Goal: Task Accomplishment & Management: Complete application form

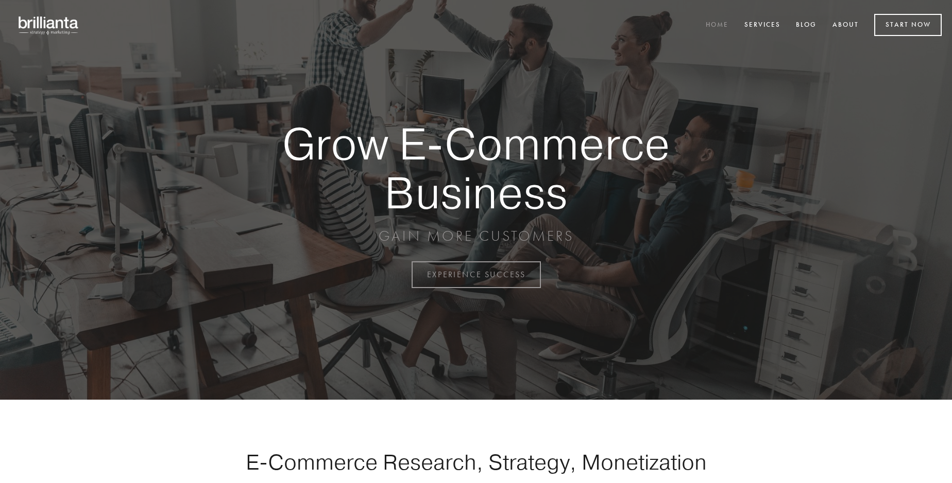
scroll to position [2699, 0]
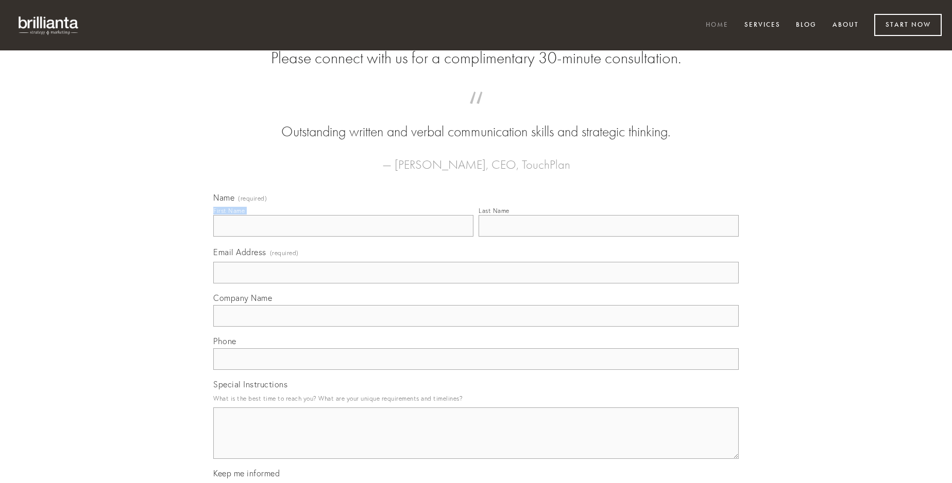
type input "[PERSON_NAME]"
click at [608, 237] on input "Last Name" at bounding box center [608, 226] width 260 height 22
type input "[PERSON_NAME]"
click at [476, 284] on input "Email Address (required)" at bounding box center [475, 273] width 525 height 22
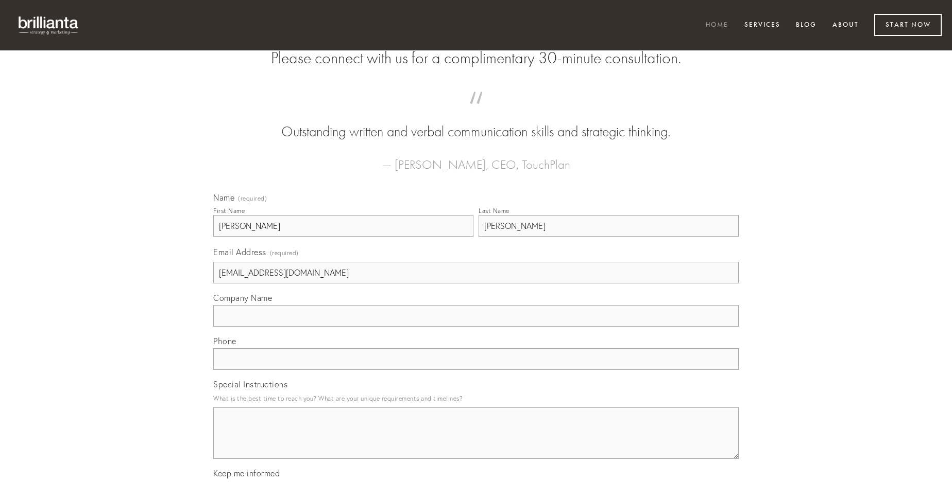
type input "[EMAIL_ADDRESS][DOMAIN_NAME]"
click at [476, 327] on input "Company Name" at bounding box center [475, 316] width 525 height 22
type input "saepe"
click at [476, 370] on input "text" at bounding box center [475, 360] width 525 height 22
click at [476, 443] on textarea "Special Instructions" at bounding box center [475, 433] width 525 height 51
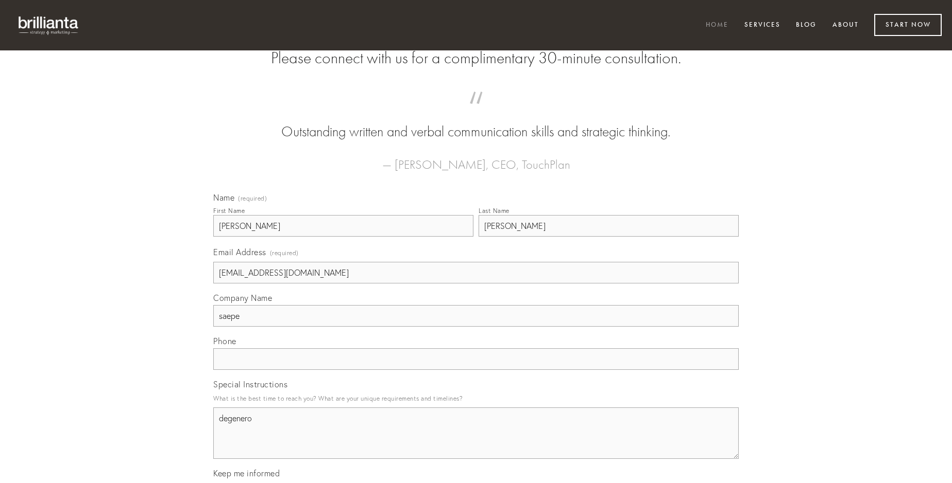
type textarea "degenero"
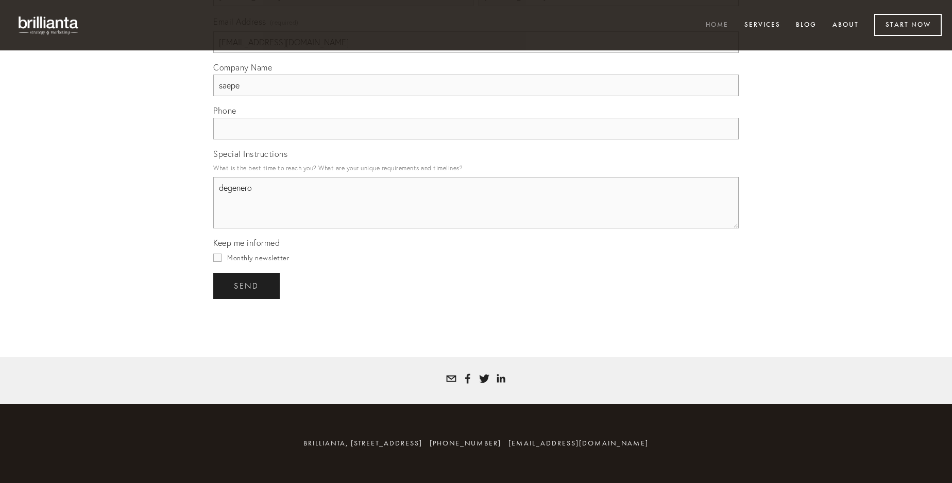
click at [247, 286] on span "send" at bounding box center [246, 286] width 25 height 9
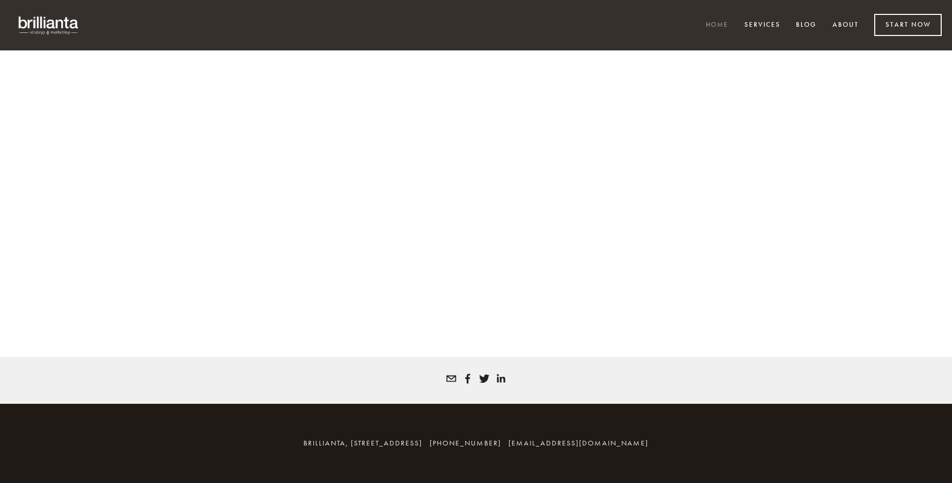
scroll to position [2685, 0]
